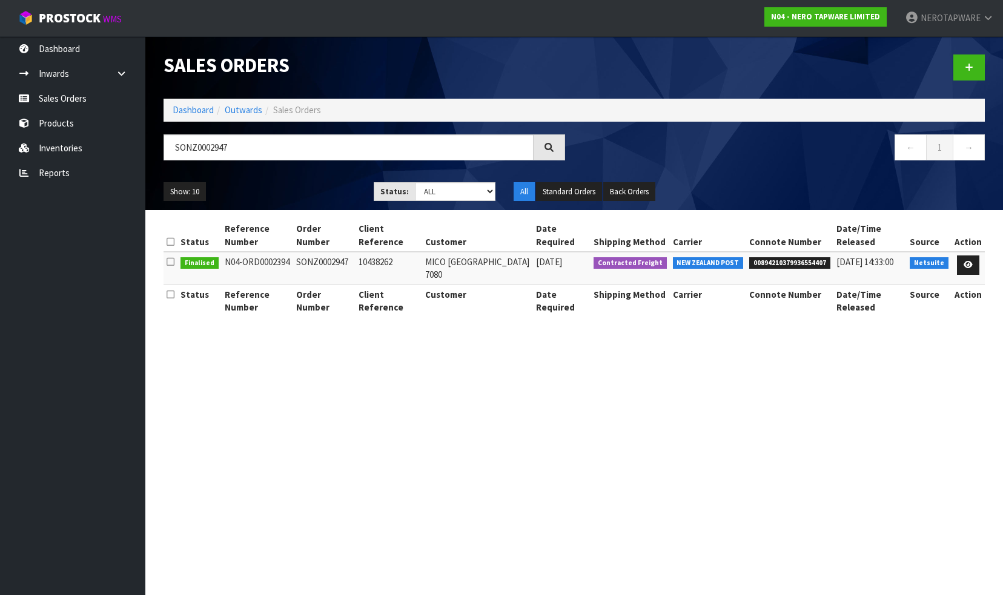
click at [807, 262] on span "00894210379936554407" at bounding box center [789, 263] width 81 height 12
copy span "00894210379936554407"
click at [780, 262] on span "00894210379936554407" at bounding box center [789, 263] width 81 height 12
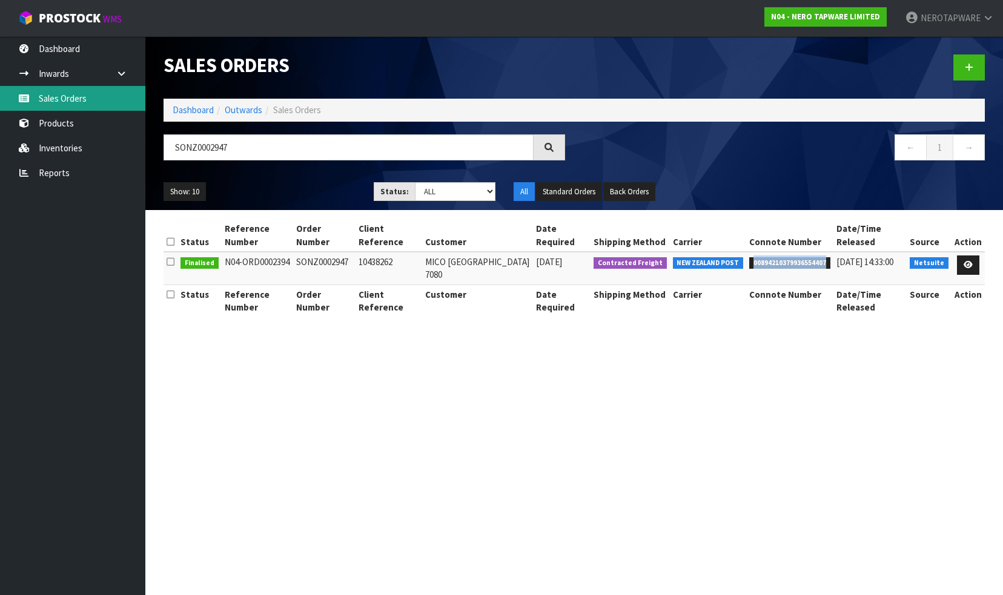
drag, startPoint x: 87, startPoint y: 101, endPoint x: 96, endPoint y: 102, distance: 8.6
click at [87, 101] on link "Sales Orders" at bounding box center [72, 98] width 145 height 25
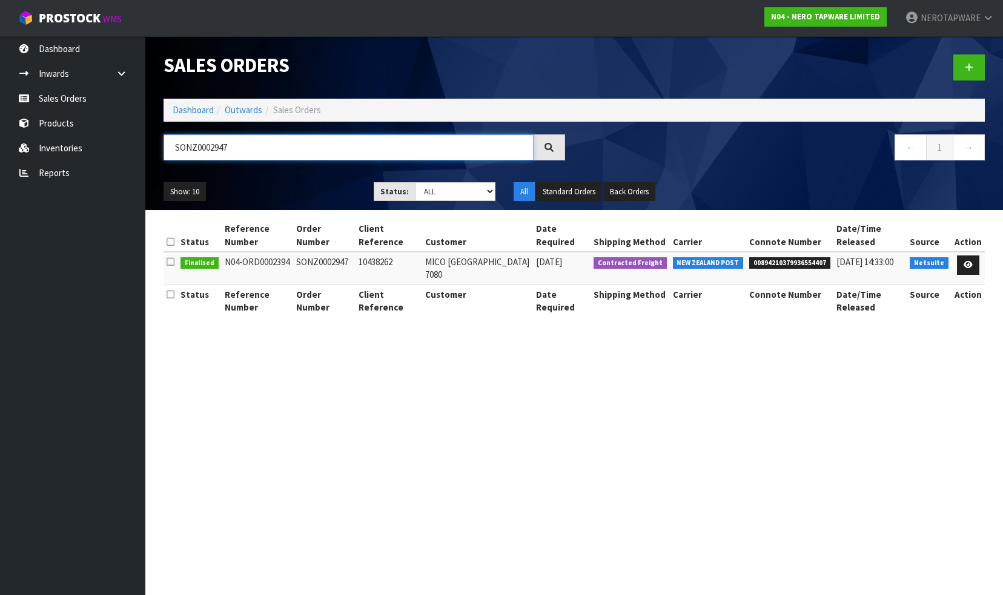
drag, startPoint x: 256, startPoint y: 154, endPoint x: 182, endPoint y: 145, distance: 73.9
click at [180, 145] on input "SONZ0002947" at bounding box center [348, 147] width 370 height 26
type input "S"
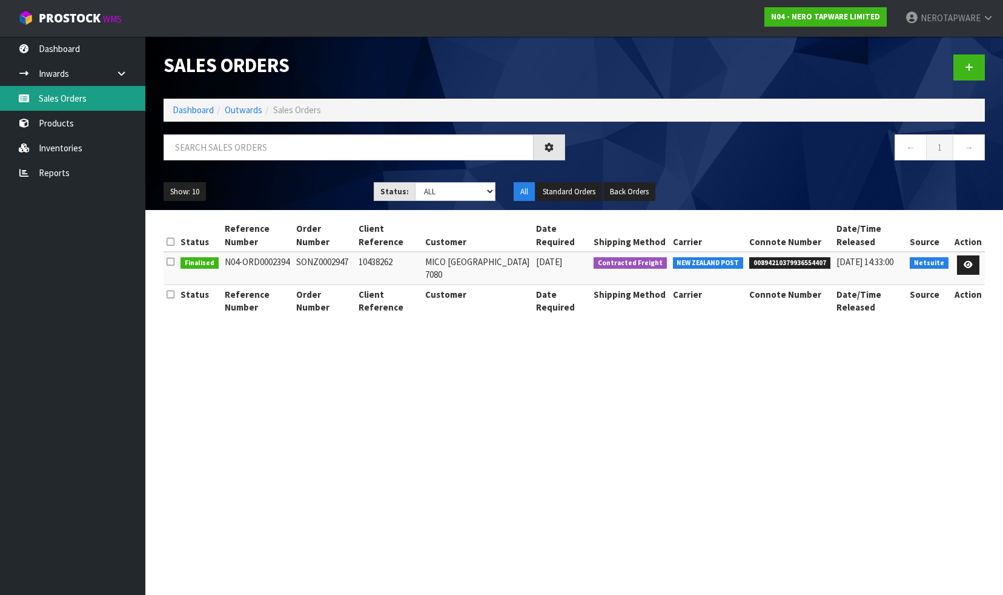
click at [56, 98] on link "Sales Orders" at bounding box center [72, 98] width 145 height 25
